Goal: Task Accomplishment & Management: Manage account settings

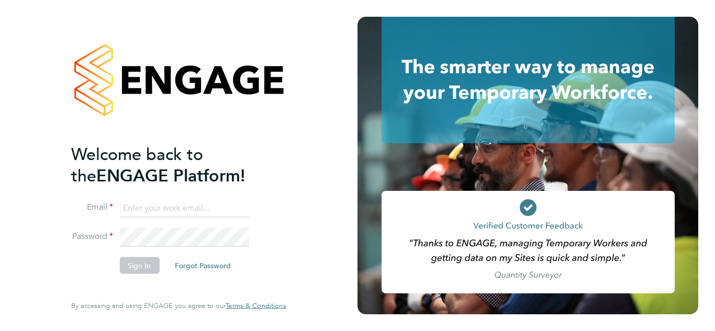
click at [126, 207] on input at bounding box center [183, 208] width 129 height 19
type input "[EMAIL_ADDRESS][DOMAIN_NAME]"
click at [129, 260] on button "Sign In" at bounding box center [139, 265] width 40 height 17
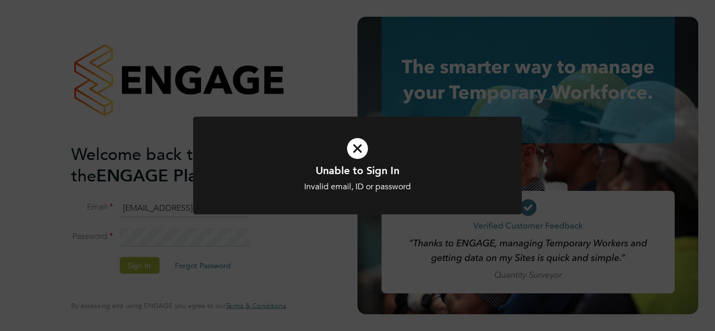
click at [355, 150] on icon at bounding box center [357, 148] width 272 height 41
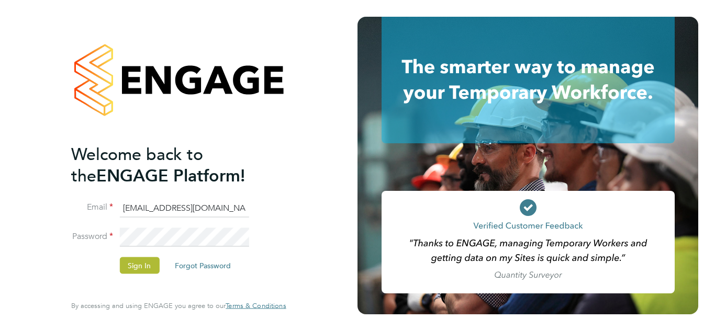
click at [112, 248] on li "Password" at bounding box center [173, 242] width 204 height 29
click at [128, 261] on button "Sign In" at bounding box center [139, 265] width 40 height 17
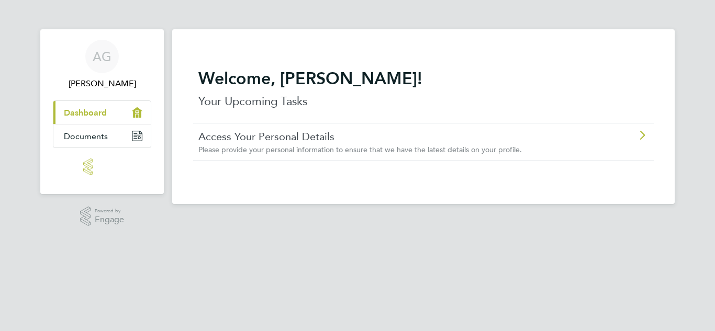
click at [296, 138] on link "Access Your Personal Details" at bounding box center [393, 137] width 391 height 14
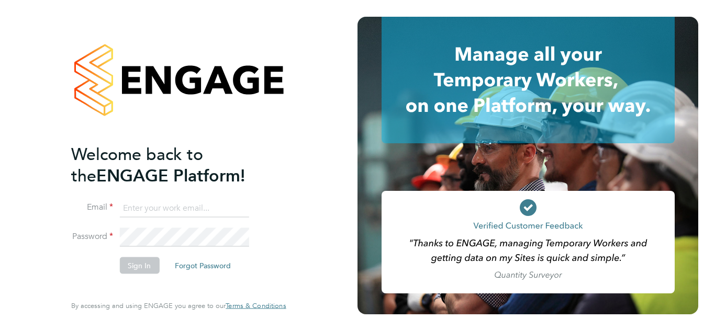
click at [128, 203] on input at bounding box center [183, 208] width 129 height 19
type input "[EMAIL_ADDRESS][DOMAIN_NAME]"
click at [137, 264] on button "Sign In" at bounding box center [139, 265] width 40 height 17
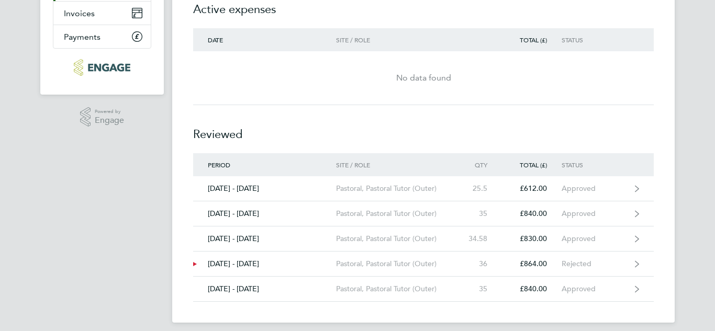
scroll to position [171, 0]
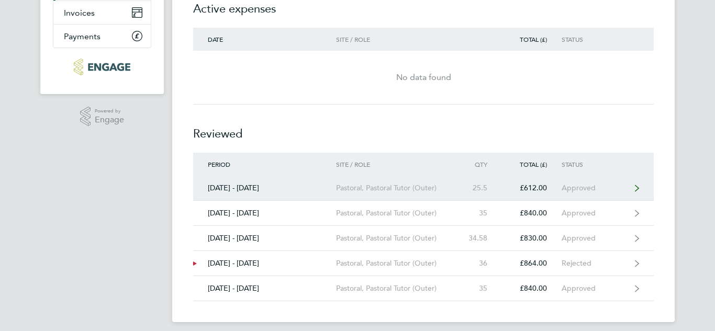
click at [628, 181] on link "22 - 28 Sept 2025 Pastoral, Pastoral Tutor (Outer) 25.5 £612.00 Approved" at bounding box center [423, 188] width 461 height 25
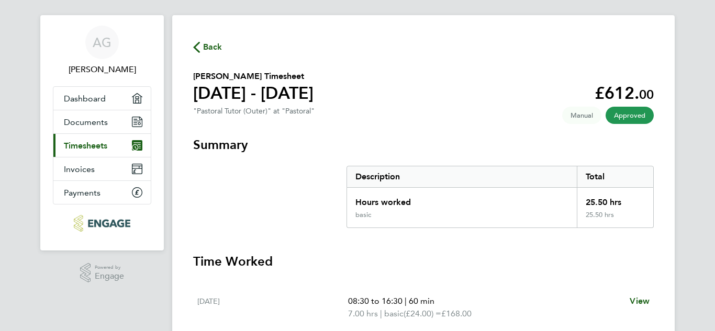
scroll to position [14, 0]
click at [85, 141] on span "Timesheets" at bounding box center [85, 146] width 43 height 10
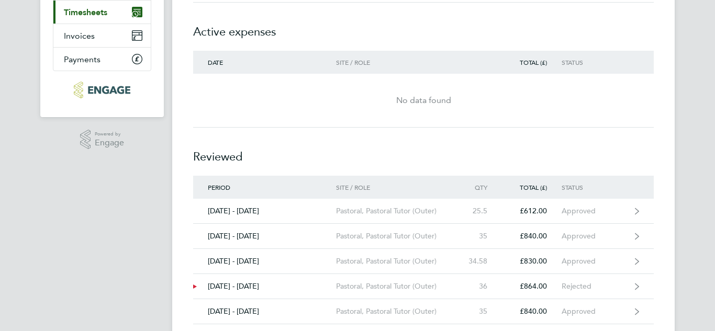
scroll to position [148, 0]
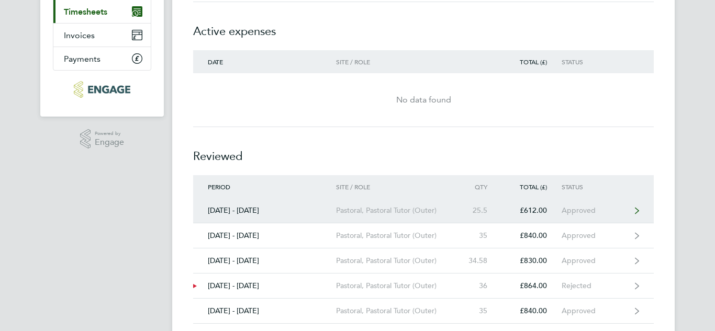
click at [355, 211] on div "Pastoral, Pastoral Tutor (Outer)" at bounding box center [396, 210] width 120 height 9
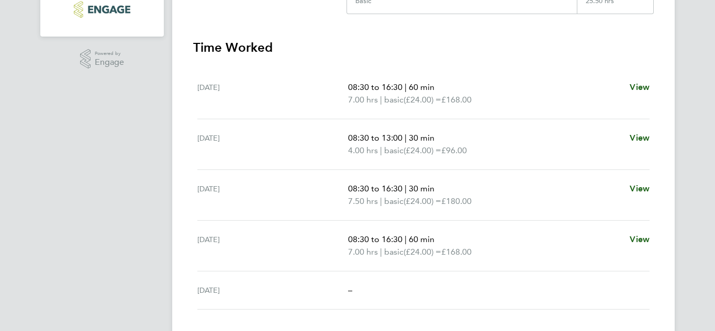
scroll to position [229, 0]
